Goal: Book appointment/travel/reservation

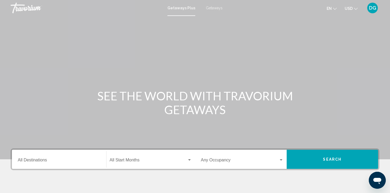
click at [214, 9] on span "Getaways" at bounding box center [214, 8] width 17 height 4
click at [51, 163] on div "Destination All Destinations" at bounding box center [59, 159] width 83 height 17
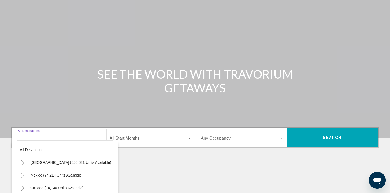
scroll to position [95, 0]
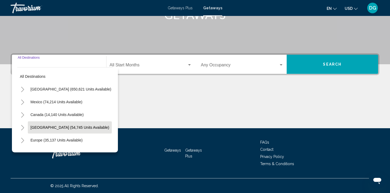
click at [35, 126] on span "[GEOGRAPHIC_DATA] (54,745 units available)" at bounding box center [69, 127] width 79 height 4
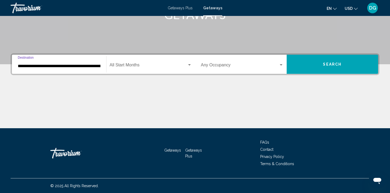
click at [70, 67] on input "**********" at bounding box center [59, 66] width 83 height 5
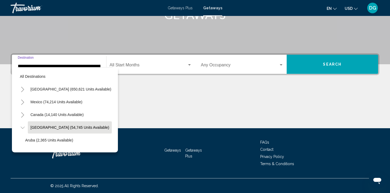
scroll to position [21, 11]
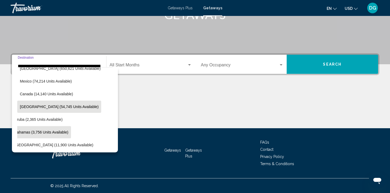
click at [35, 134] on span "Bahamas (3,756 units available)" at bounding box center [42, 132] width 54 height 4
type input "**********"
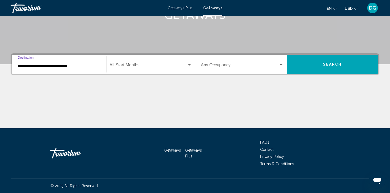
click at [156, 67] on span "Search widget" at bounding box center [149, 66] width 78 height 5
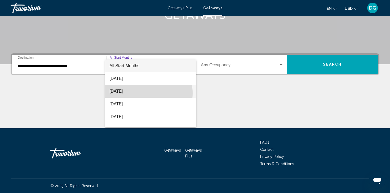
click at [136, 93] on span "[DATE]" at bounding box center [150, 91] width 82 height 13
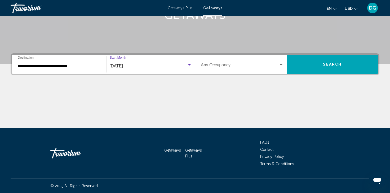
click at [324, 63] on span "Search" at bounding box center [332, 64] width 19 height 4
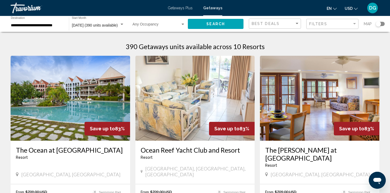
click at [372, 8] on span "DG" at bounding box center [372, 7] width 7 height 5
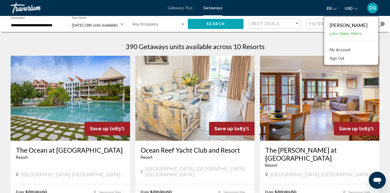
click at [347, 58] on button "Sign Out" at bounding box center [337, 58] width 20 height 7
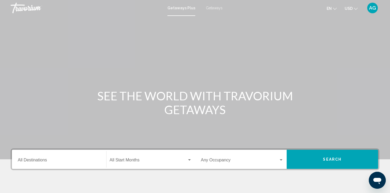
click at [213, 7] on span "Getaways" at bounding box center [214, 8] width 17 height 4
click at [57, 159] on input "Destination All Destinations" at bounding box center [59, 160] width 83 height 5
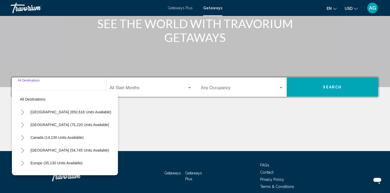
scroll to position [95, 0]
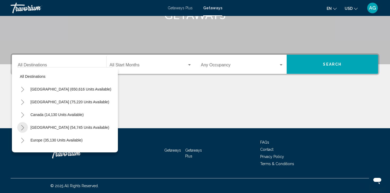
click at [23, 128] on icon "Toggle Caribbean & Atlantic Islands (54,745 units available)" at bounding box center [22, 127] width 3 height 5
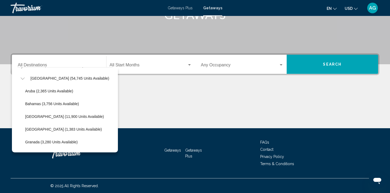
scroll to position [50, 0]
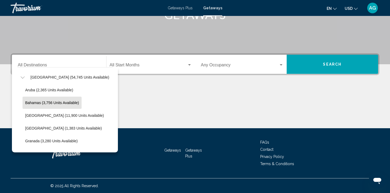
click at [41, 104] on span "Bahamas (3,756 units available)" at bounding box center [52, 102] width 54 height 4
type input "**********"
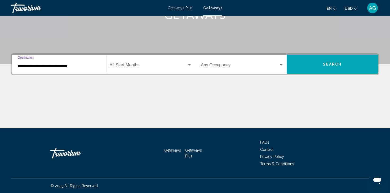
click at [147, 66] on span "Search widget" at bounding box center [149, 66] width 78 height 5
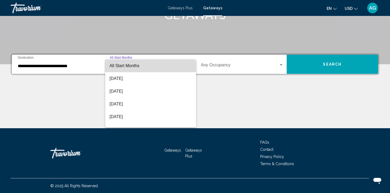
click at [153, 65] on span "All Start Months" at bounding box center [150, 65] width 82 height 13
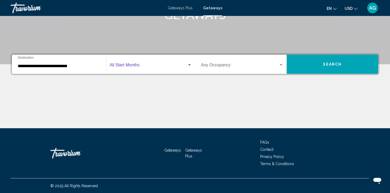
click at [320, 61] on button "Search" at bounding box center [333, 64] width 92 height 19
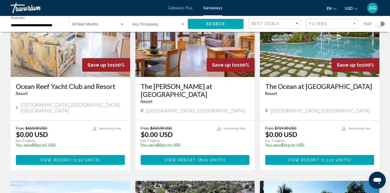
scroll to position [74, 0]
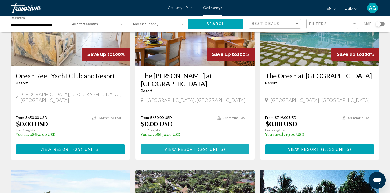
click at [194, 147] on span "View Resort" at bounding box center [180, 149] width 32 height 4
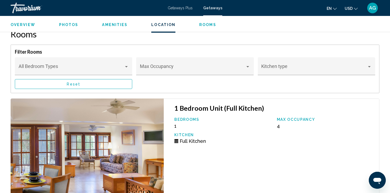
scroll to position [826, 0]
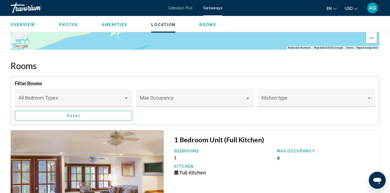
drag, startPoint x: 372, startPoint y: 7, endPoint x: 372, endPoint y: 5, distance: 2.7
click at [372, 5] on div "AG" at bounding box center [372, 8] width 11 height 11
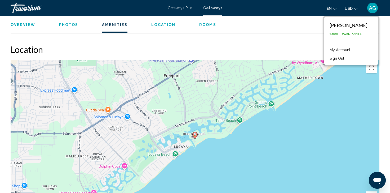
scroll to position [657, 0]
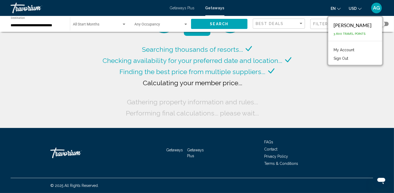
click at [66, 27] on div "**********" at bounding box center [37, 24] width 59 height 15
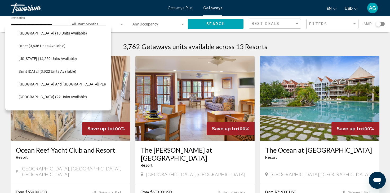
scroll to position [127, 0]
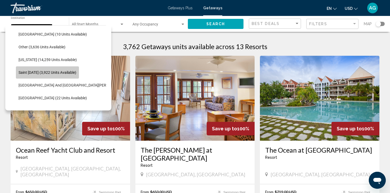
click at [49, 72] on span "Saint [DATE] (3,922 units available)" at bounding box center [48, 72] width 58 height 4
type input "**********"
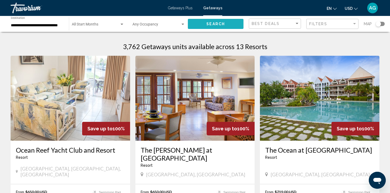
click at [212, 23] on span "Search" at bounding box center [215, 24] width 19 height 4
